Goal: Find specific page/section: Locate a particular part of the current website

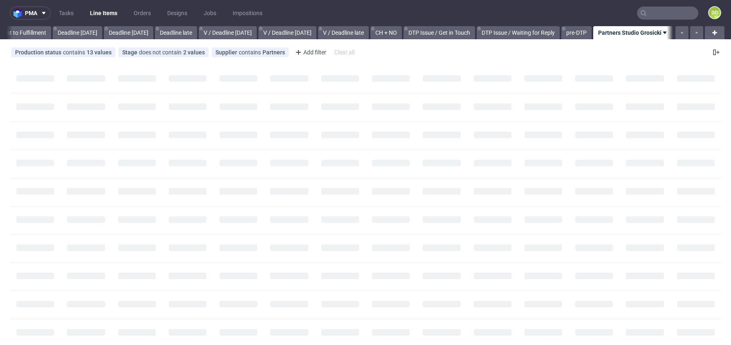
scroll to position [0, 842]
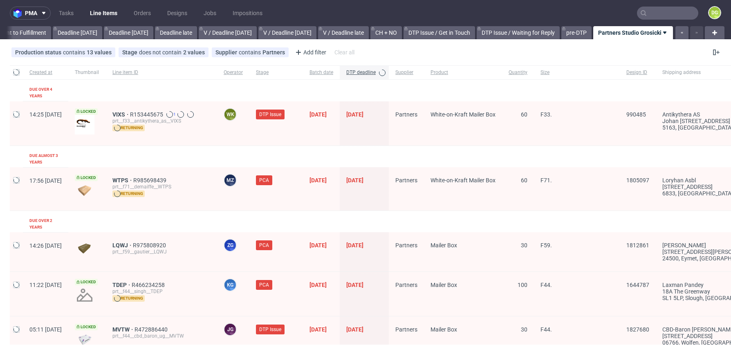
click at [652, 9] on input "text" at bounding box center [667, 13] width 61 height 13
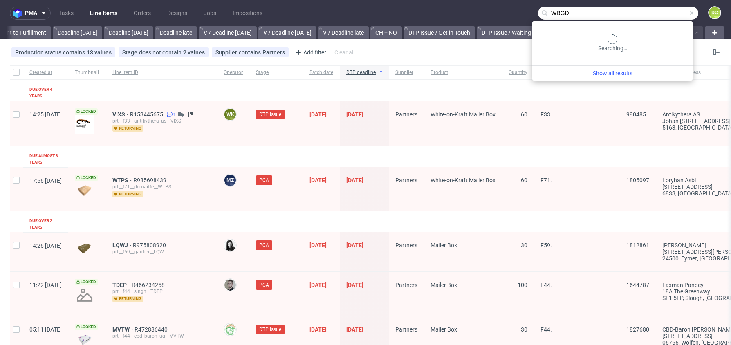
type input "WBGD"
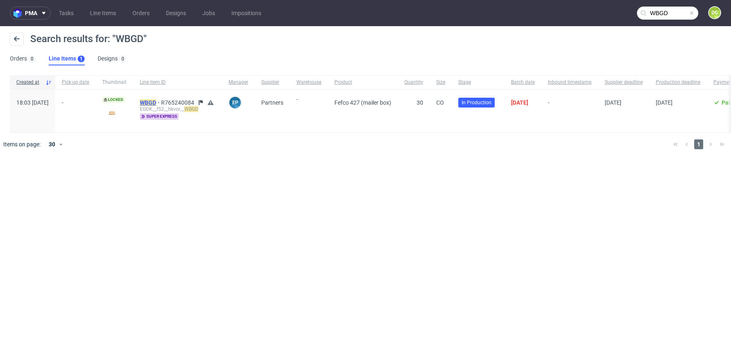
click at [156, 103] on mark "WBGD" at bounding box center [148, 102] width 16 height 7
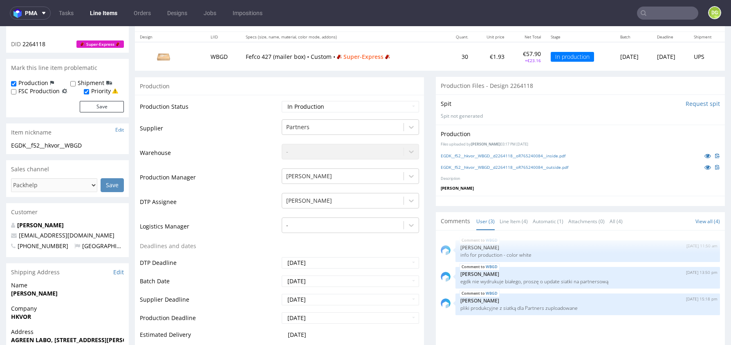
scroll to position [110, 0]
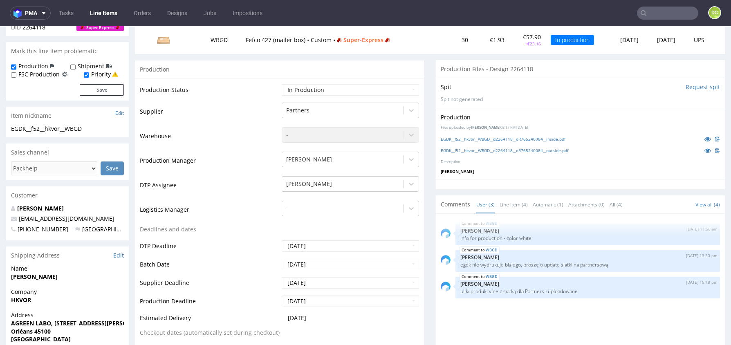
click at [97, 8] on link "Line Items" at bounding box center [103, 13] width 37 height 13
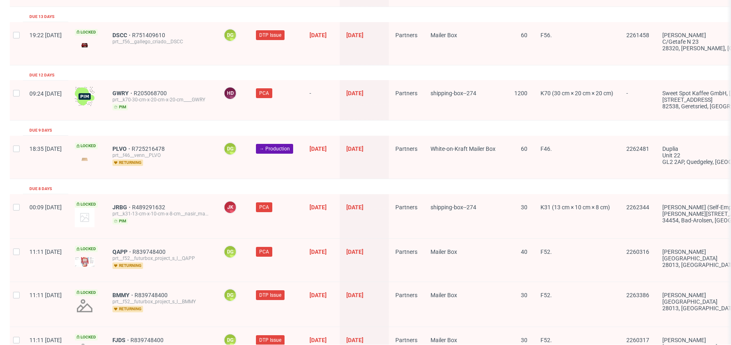
scroll to position [1343, 0]
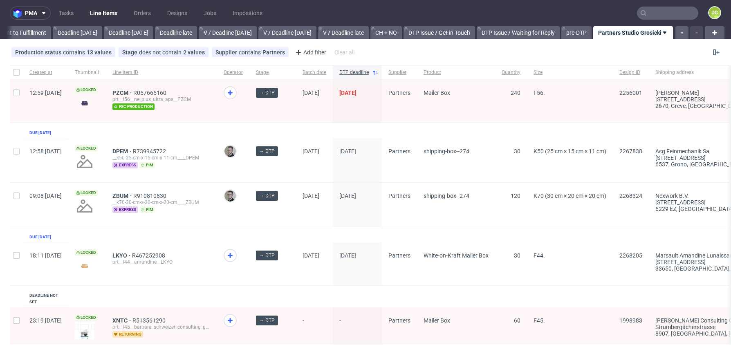
click at [674, 14] on input "text" at bounding box center [667, 13] width 61 height 13
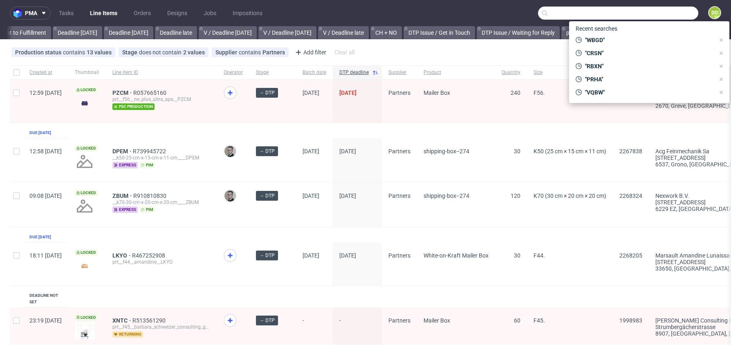
paste input "YETM"
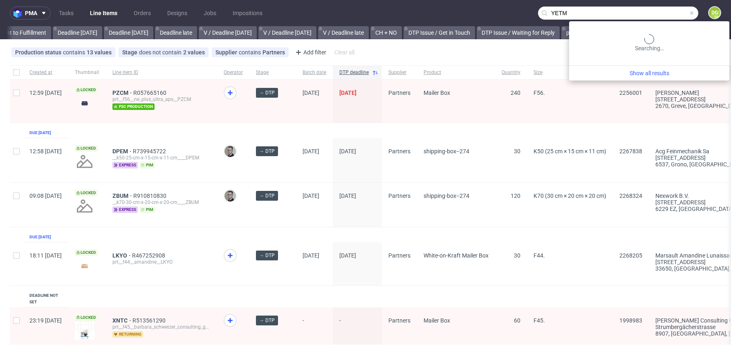
type input "YETM"
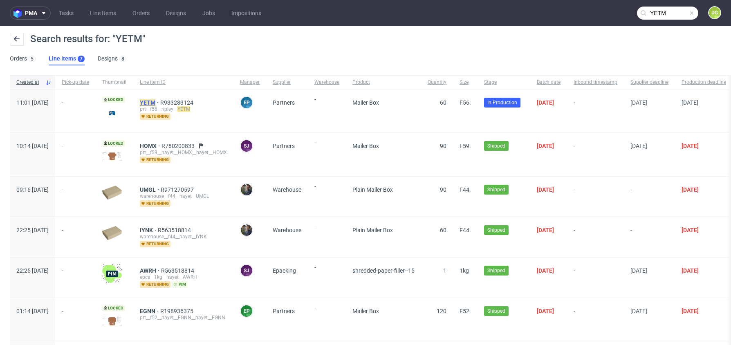
click at [155, 102] on mark "YETM" at bounding box center [148, 102] width 16 height 7
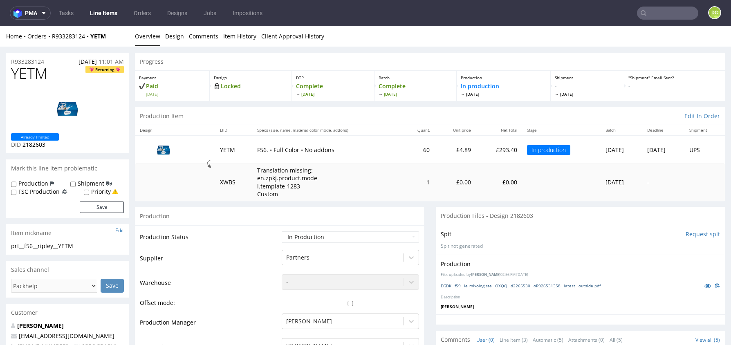
click at [531, 284] on link "EGDK__f59__le_mixologiste__OXQQ__d2265530__oR926531358__latest__outside.pdf" at bounding box center [521, 286] width 160 height 6
